Goal: Information Seeking & Learning: Understand process/instructions

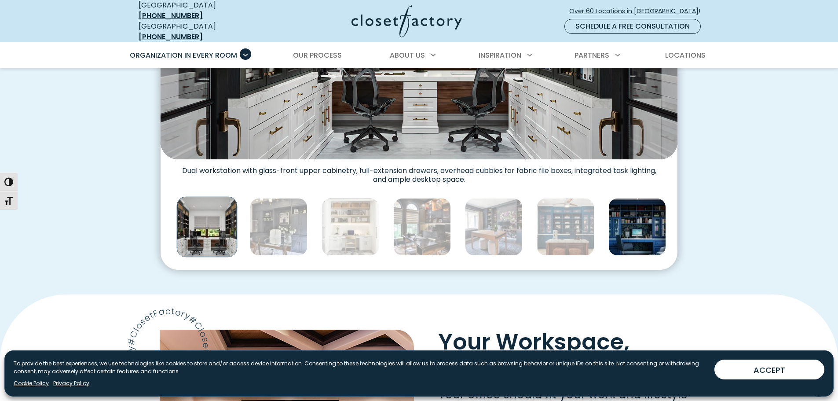
click at [617, 212] on img "Thumbnail Gallery" at bounding box center [637, 227] width 58 height 58
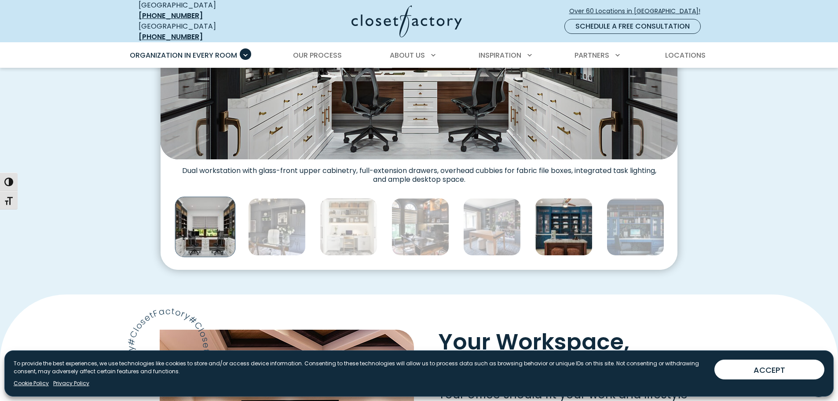
click at [577, 218] on img "Thumbnail Gallery" at bounding box center [564, 227] width 58 height 58
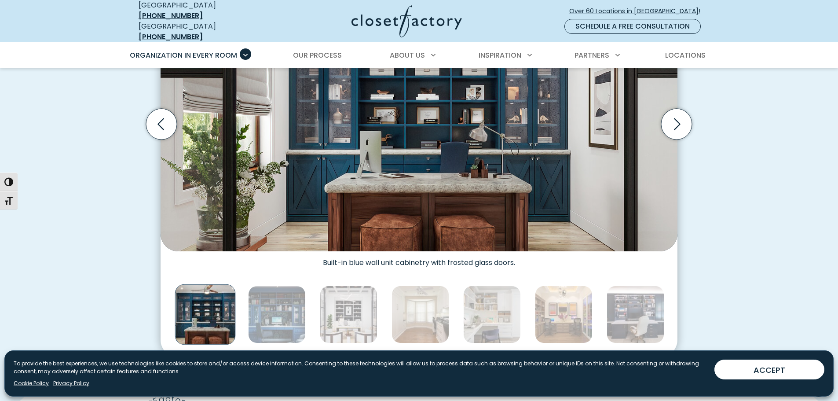
scroll to position [351, 0]
click at [489, 307] on img "Thumbnail Gallery" at bounding box center [492, 315] width 58 height 58
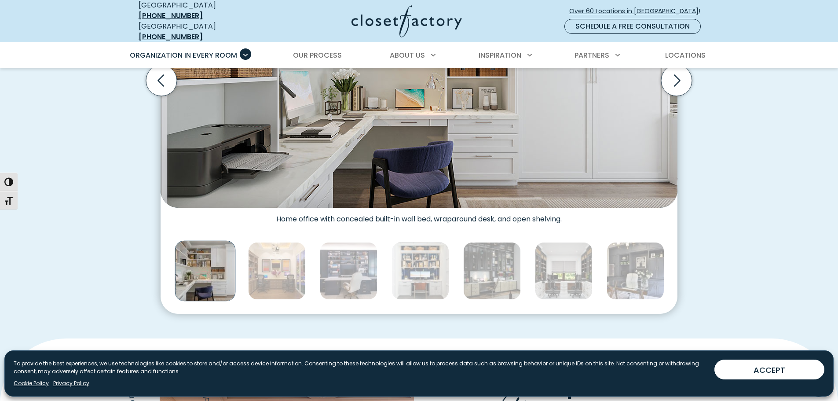
scroll to position [0, 0]
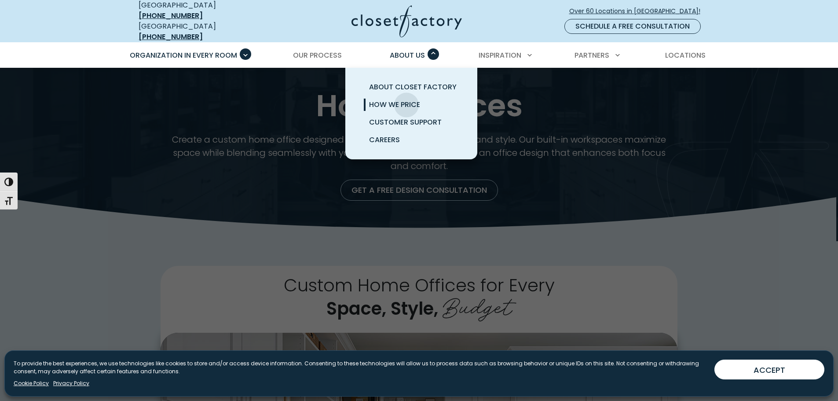
click at [406, 99] on span "How We Price" at bounding box center [394, 104] width 51 height 10
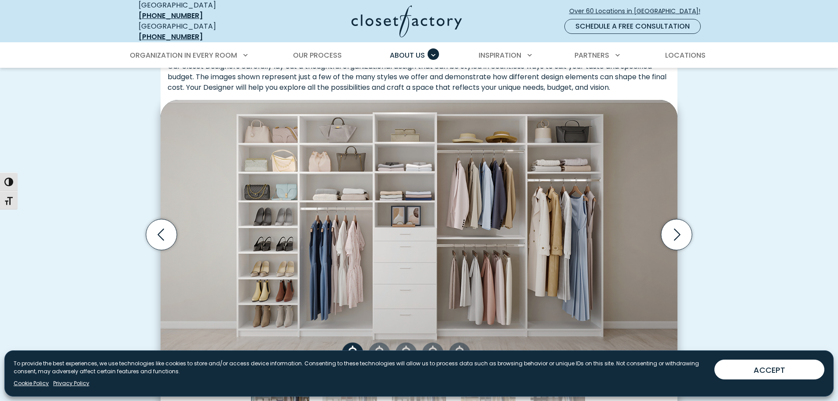
scroll to position [264, 0]
click at [679, 235] on icon "Next slide" at bounding box center [676, 233] width 31 height 31
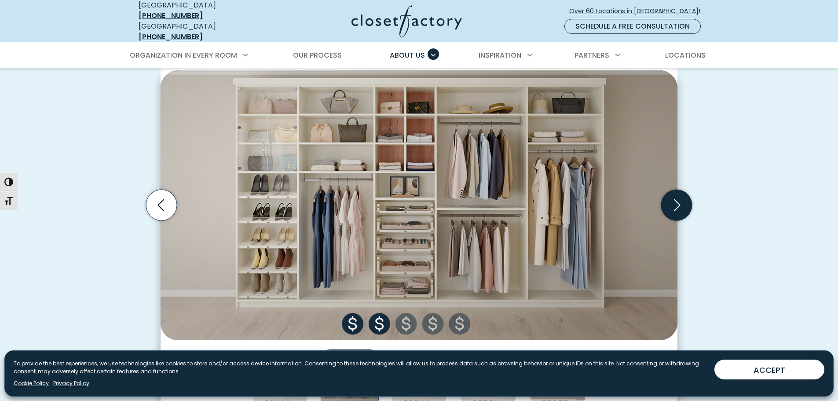
scroll to position [308, 0]
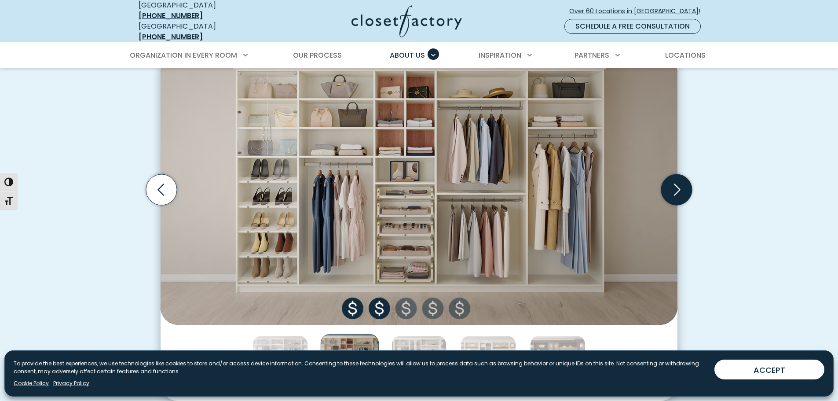
click at [681, 190] on icon "Next slide" at bounding box center [676, 189] width 31 height 31
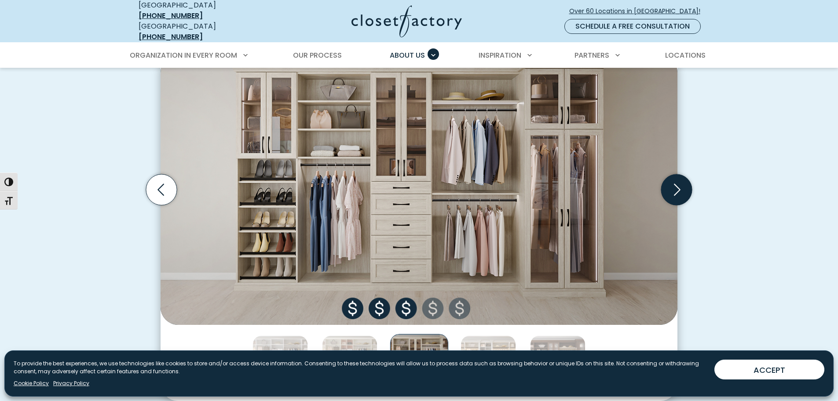
click at [681, 190] on icon "Next slide" at bounding box center [676, 189] width 31 height 31
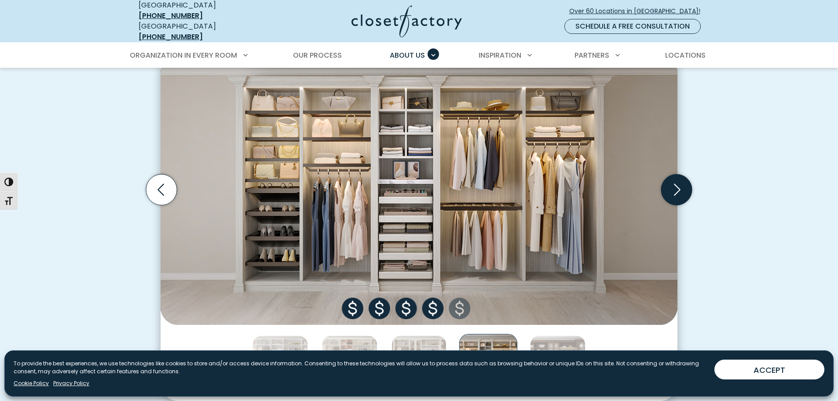
click at [680, 183] on icon "Next slide" at bounding box center [676, 189] width 31 height 31
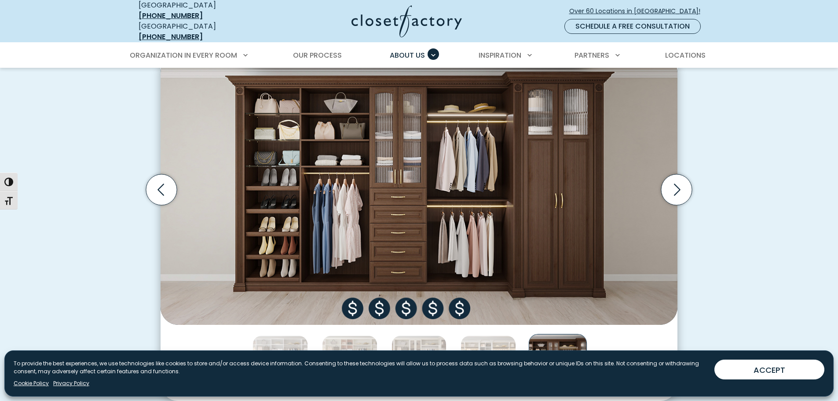
click at [352, 302] on img "Thumbnail Gallery" at bounding box center [419, 189] width 517 height 269
click at [681, 181] on icon "Next slide" at bounding box center [676, 189] width 31 height 31
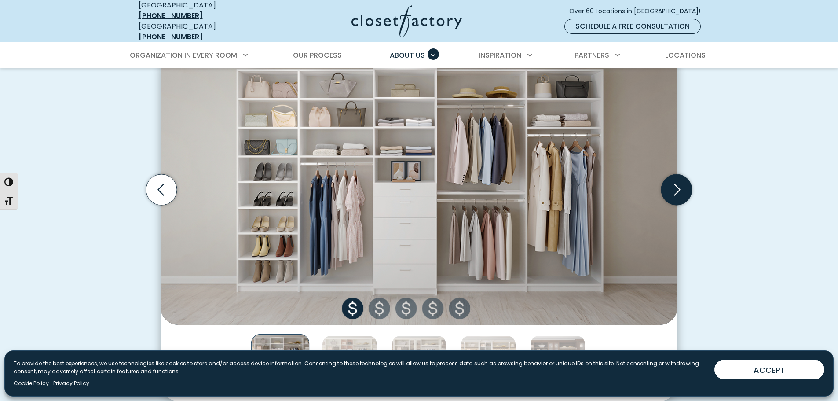
click at [681, 181] on icon "Next slide" at bounding box center [676, 189] width 31 height 31
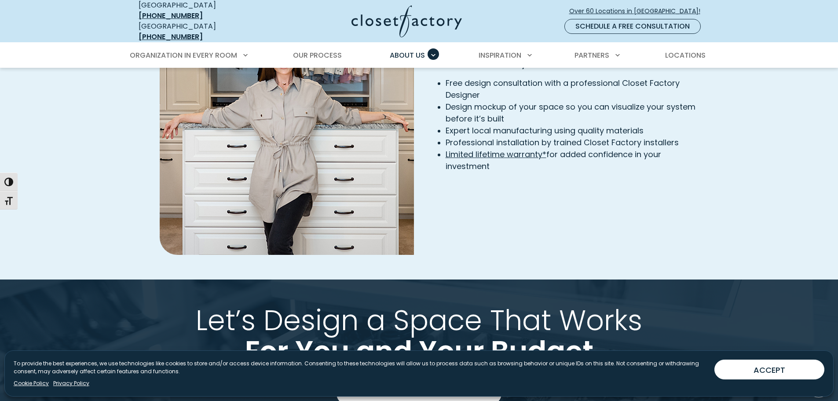
scroll to position [1386, 0]
